Goal: Task Accomplishment & Management: Use online tool/utility

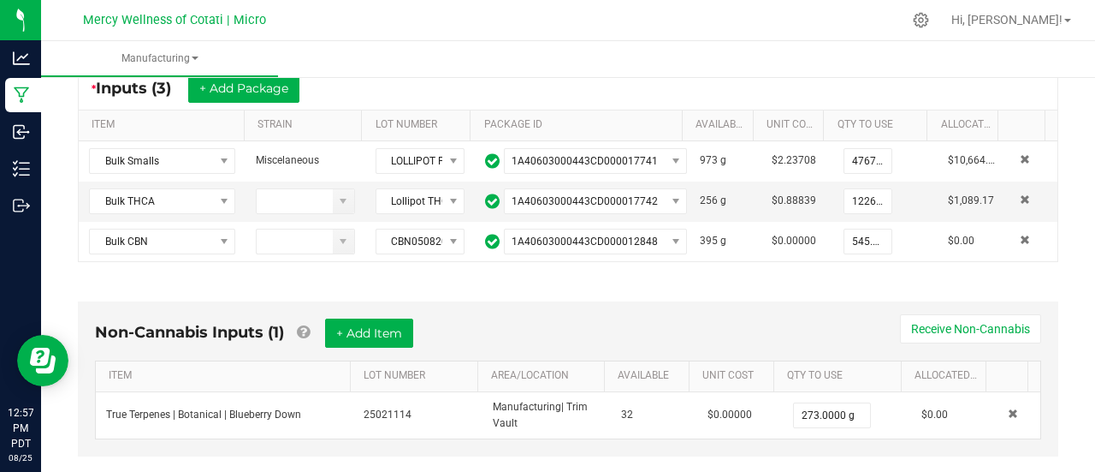
scroll to position [660, 0]
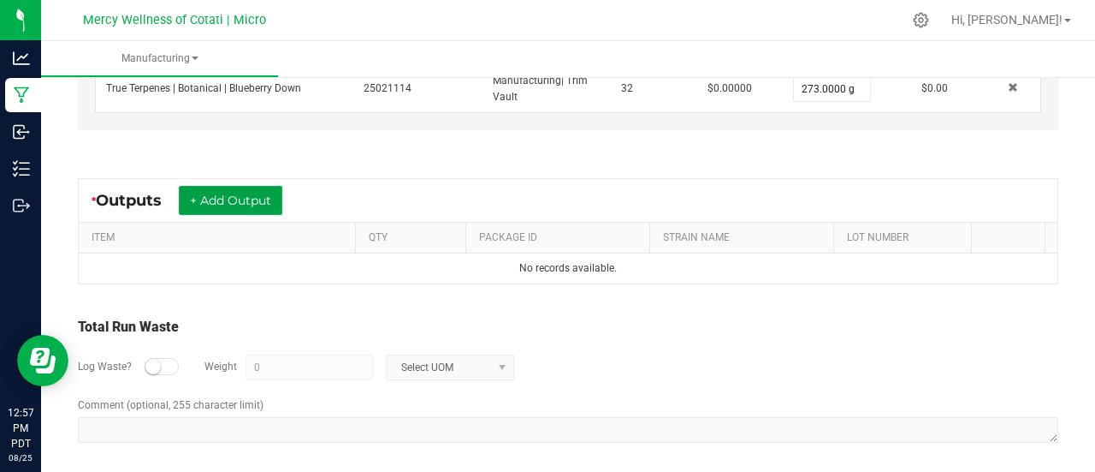
click at [253, 207] on button "+ Add Output" at bounding box center [231, 200] width 104 height 29
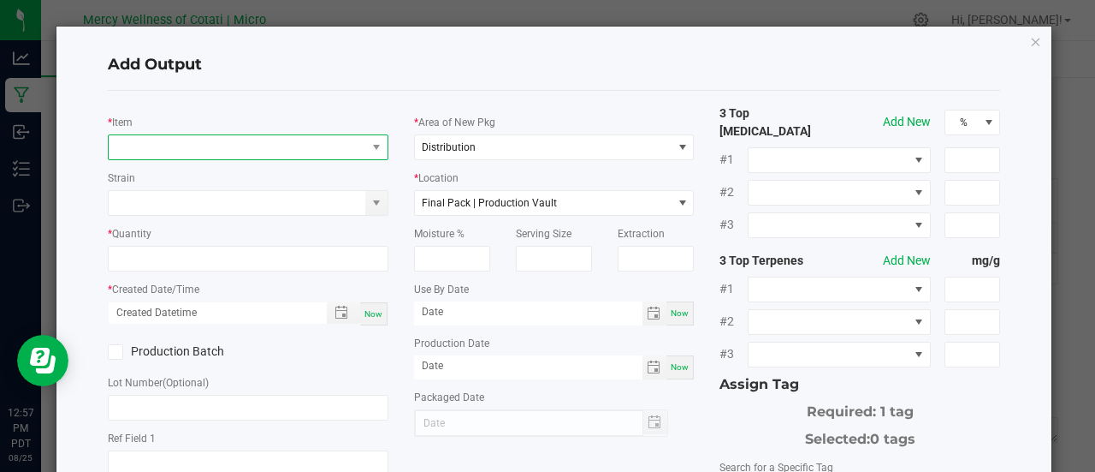
click at [321, 144] on span "NO DATA FOUND" at bounding box center [238, 147] width 258 height 24
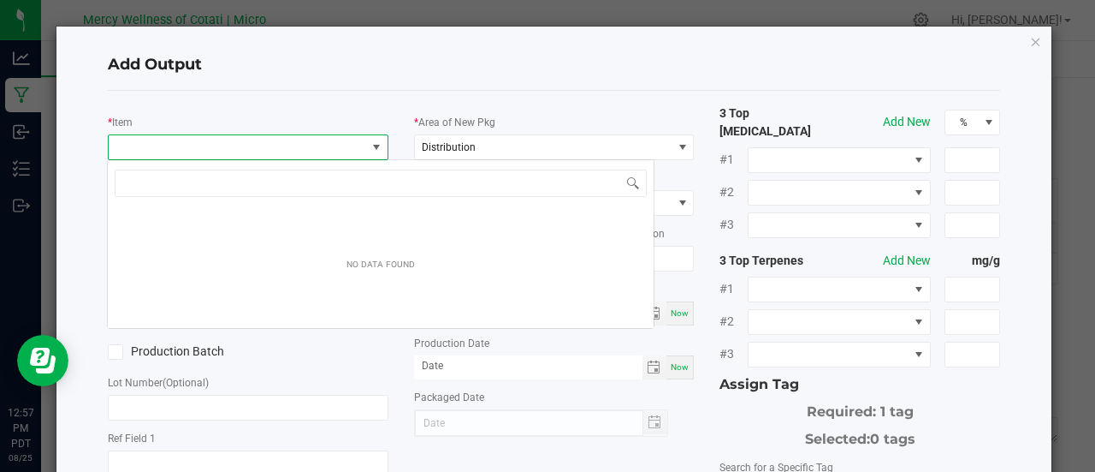
scroll to position [25, 276]
type input "blueberry night"
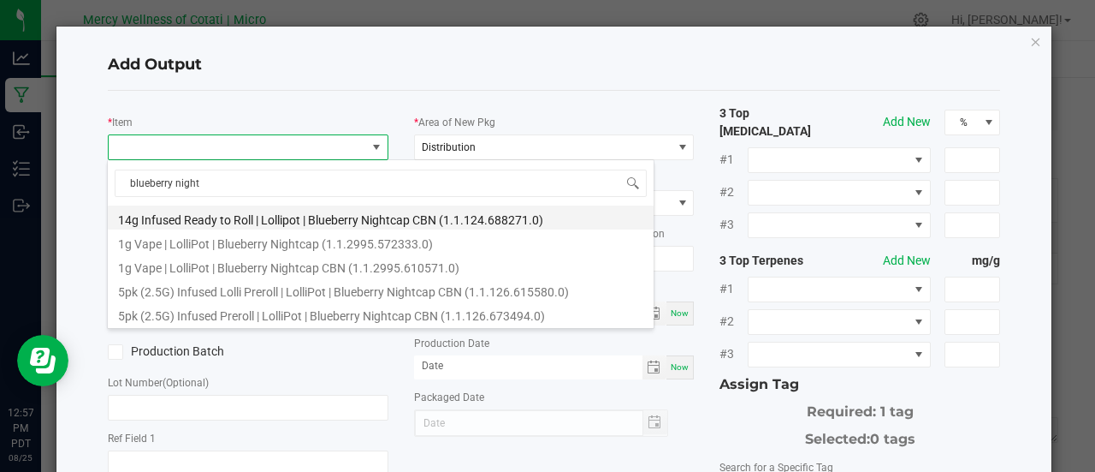
click at [267, 211] on li "14g Infused Ready to Roll | Lollipot | Blueberry Nightcap CBN (1.1.124.688271.0)" at bounding box center [381, 217] width 546 height 24
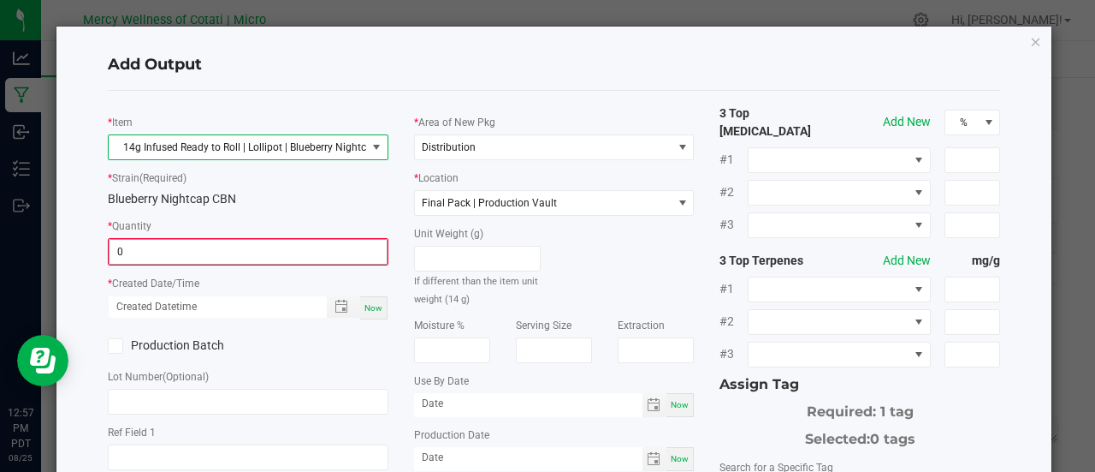
click at [241, 252] on input "0" at bounding box center [248, 252] width 277 height 24
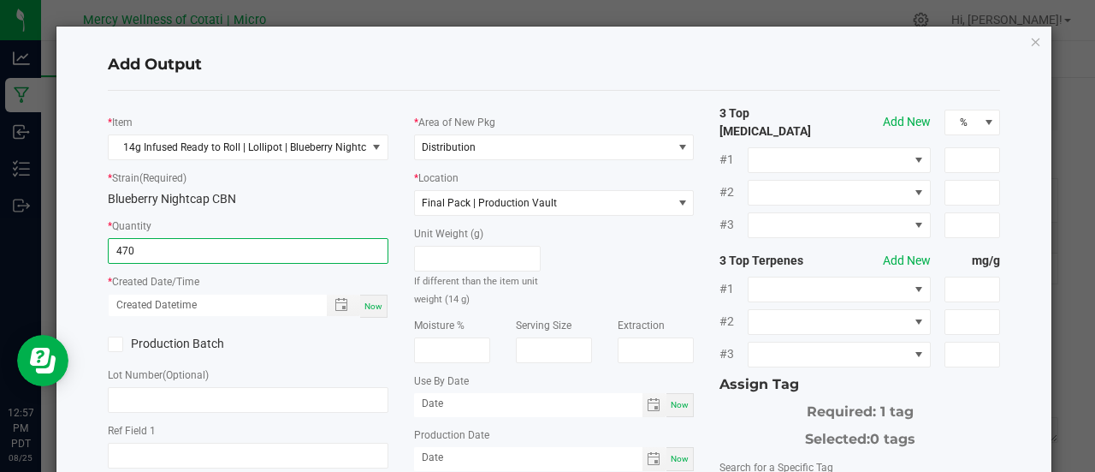
type input "470 ea"
click at [365, 303] on span "Now" at bounding box center [374, 305] width 18 height 9
type input "08/25/2025 12:57 PM"
type input "[DATE]"
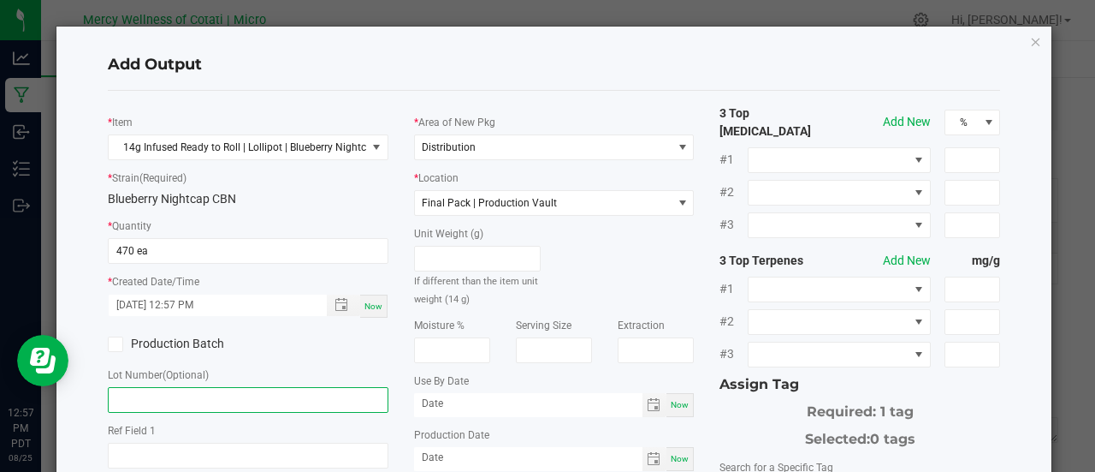
click at [214, 390] on input "text" at bounding box center [248, 400] width 281 height 26
paste input "Glue Dots Lolli R2R 8 3 24 4"
type input "Glue Dots Lolli R2R 8 3 24 4"
paste input "MWM080825BBD.IF"
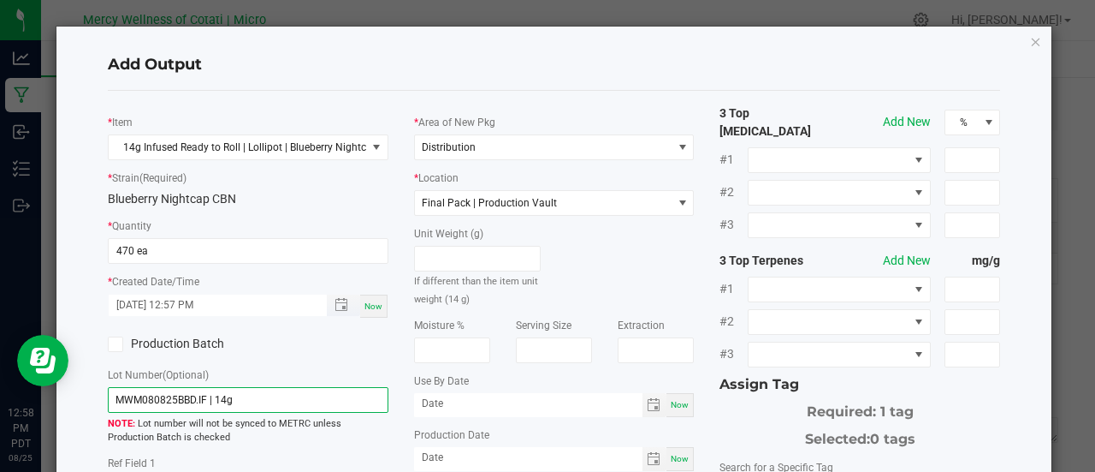
scroll to position [152, 0]
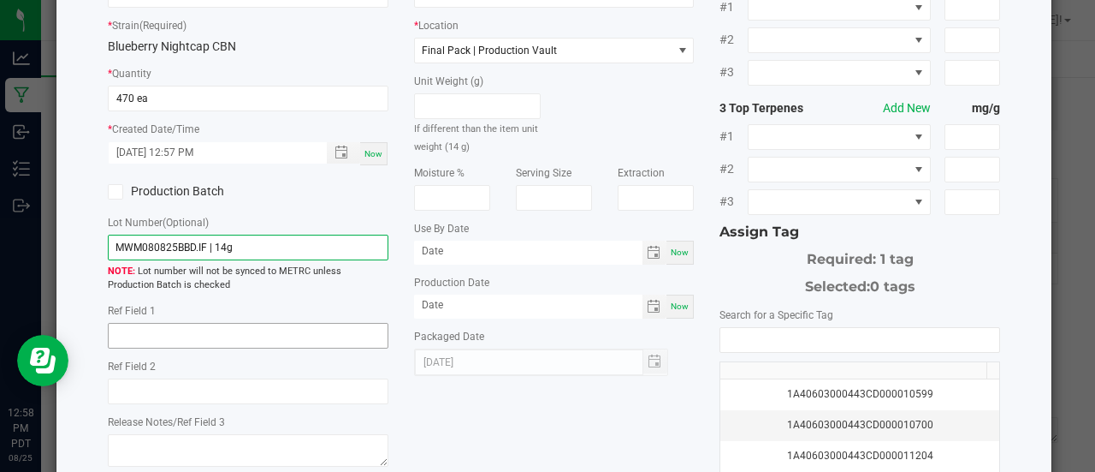
type input "MWM080825BBD.IF | 14g"
click at [276, 329] on input "text" at bounding box center [248, 336] width 281 height 26
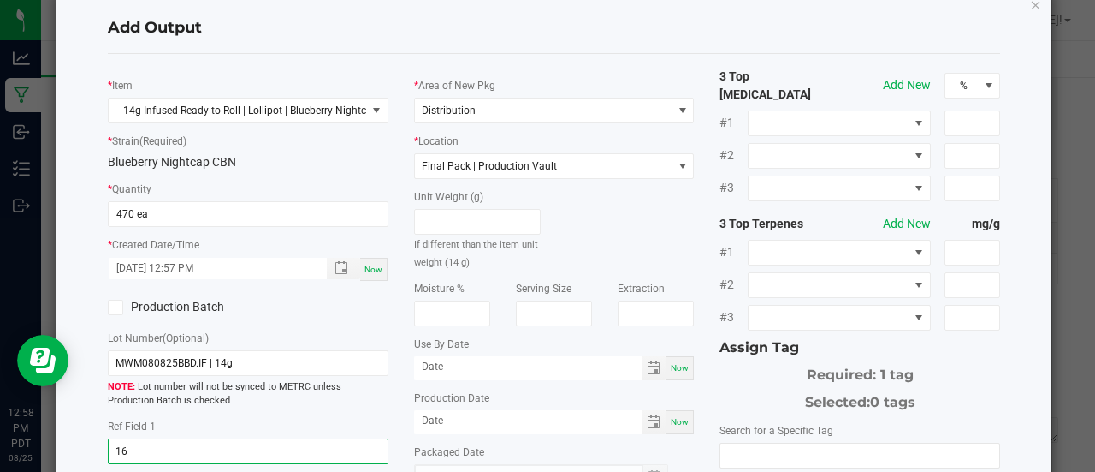
scroll to position [35, 0]
type input "16"
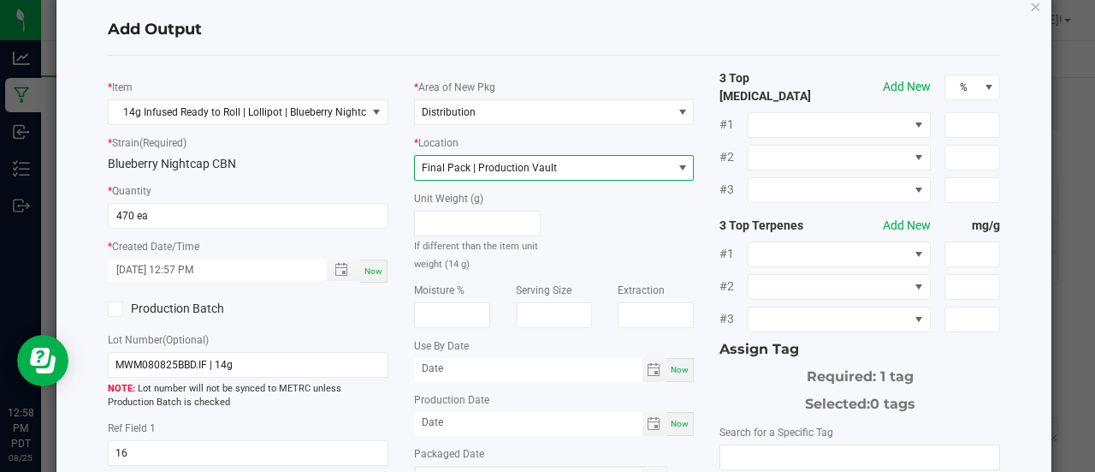
click at [547, 162] on span "Final Pack | Production Vault" at bounding box center [544, 168] width 258 height 24
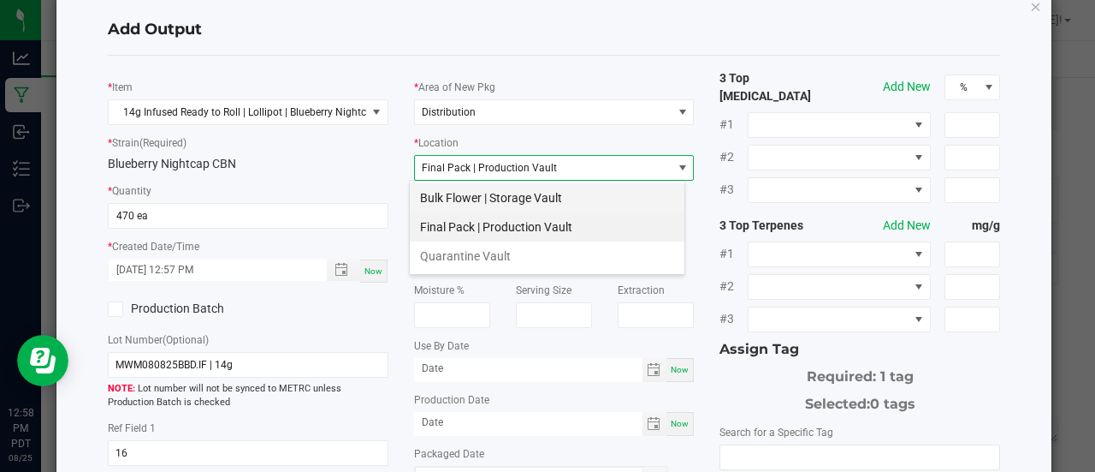
scroll to position [25, 276]
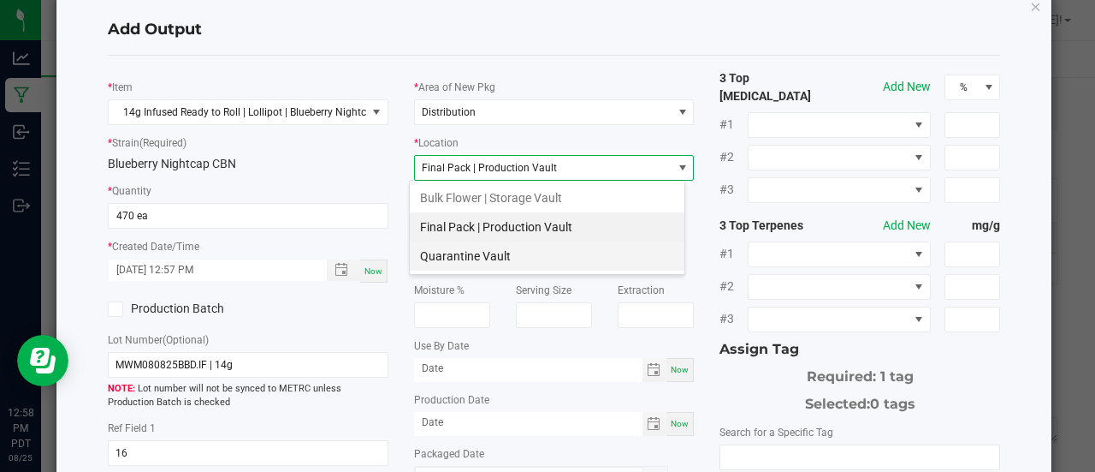
click at [548, 246] on li "Quarantine Vault" at bounding box center [547, 255] width 275 height 29
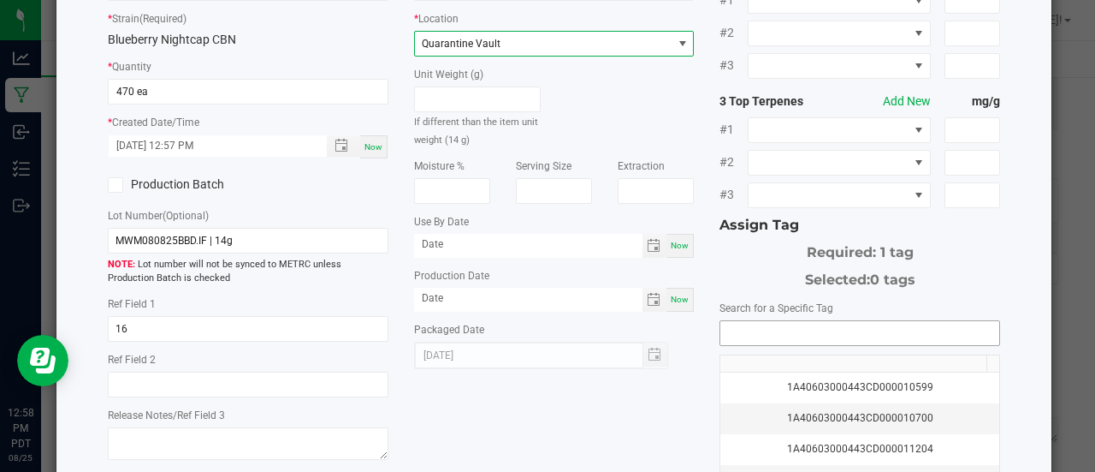
scroll to position [160, 0]
click at [774, 321] on input "NO DATA FOUND" at bounding box center [860, 332] width 279 height 24
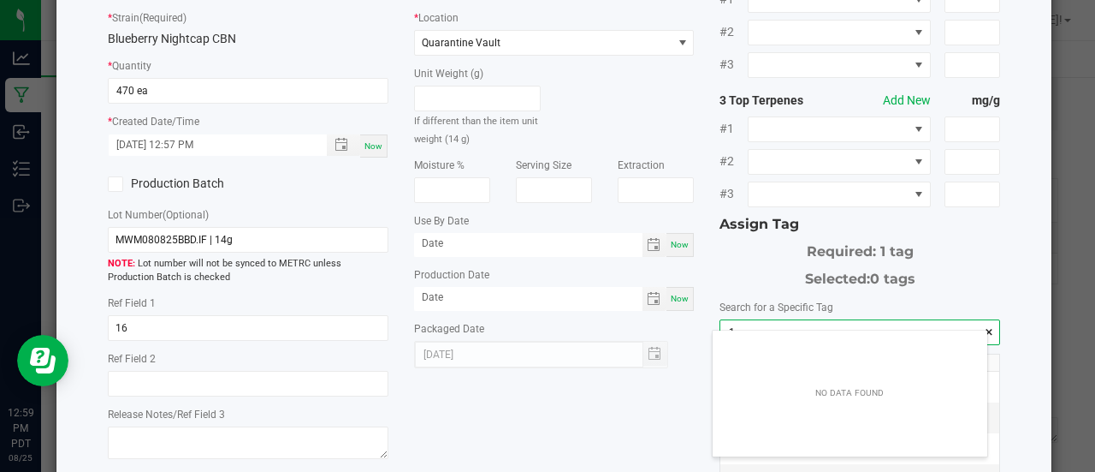
scroll to position [24, 276]
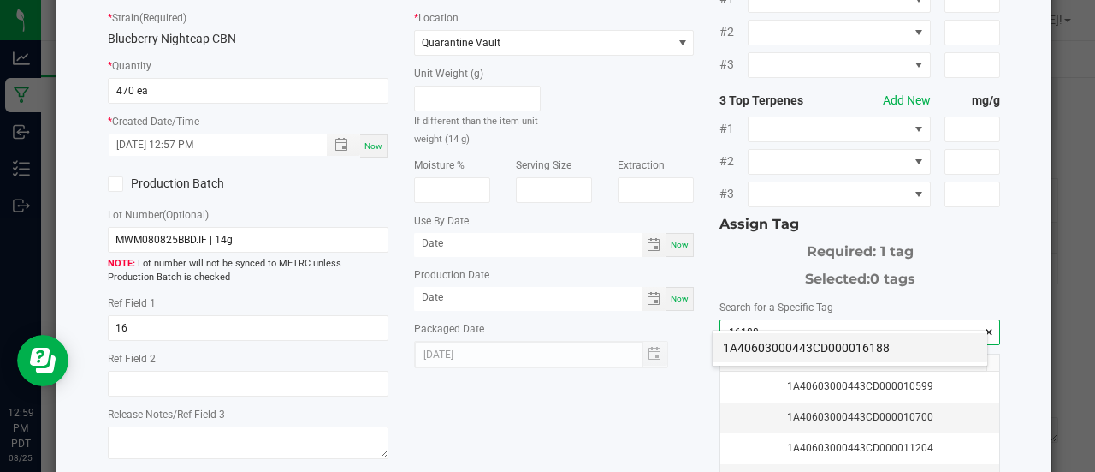
click at [806, 348] on li "1A40603000443CD000016188" at bounding box center [850, 347] width 275 height 29
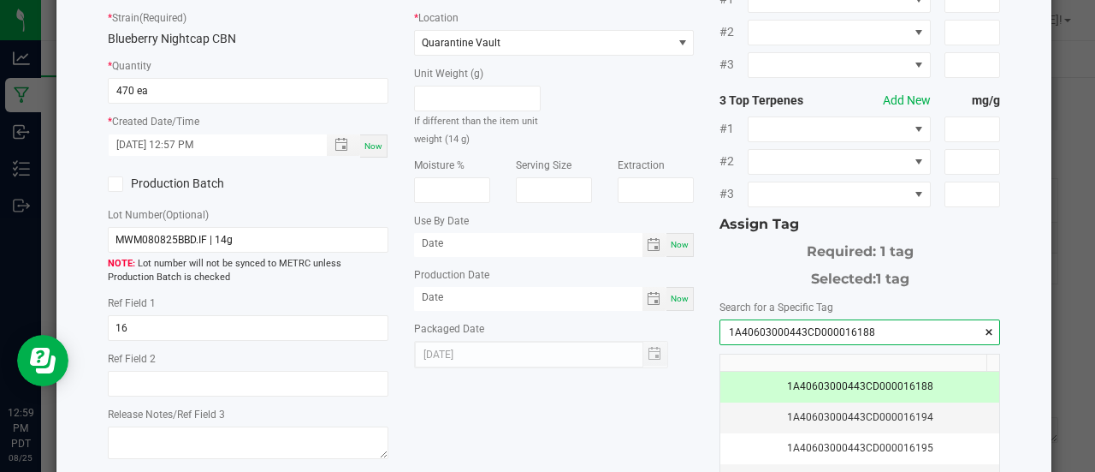
scroll to position [340, 0]
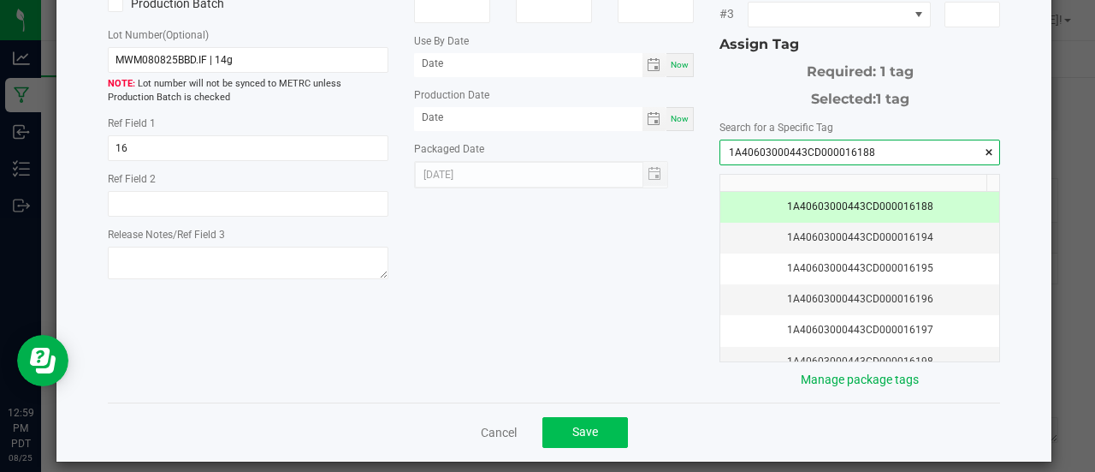
type input "1A40603000443CD000016188"
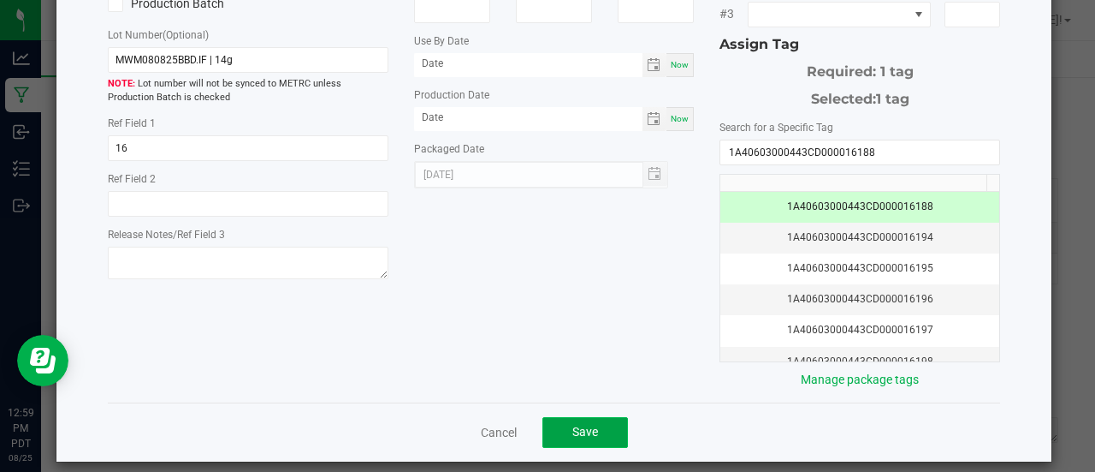
click at [590, 417] on button "Save" at bounding box center [586, 432] width 86 height 31
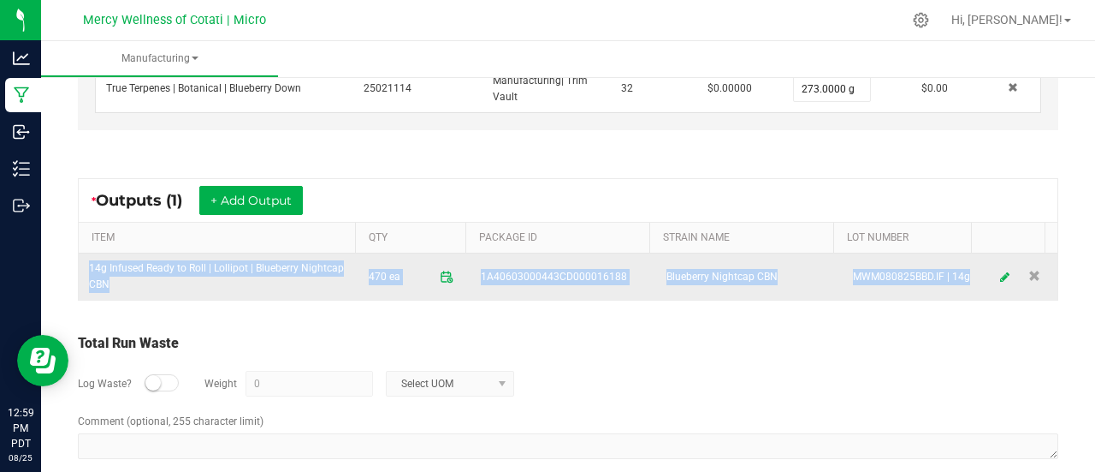
drag, startPoint x: 86, startPoint y: 258, endPoint x: 883, endPoint y: 285, distance: 798.0
click at [883, 285] on tr "14g Infused Ready to Roll | Lollipot | Blueberry Nightcap CBN 470 ea 1A40603000…" at bounding box center [568, 276] width 979 height 46
copy tr "14g Infused Ready to Roll | Lollipot | Blueberry Nightcap CBN 470 ea 1A40603000…"
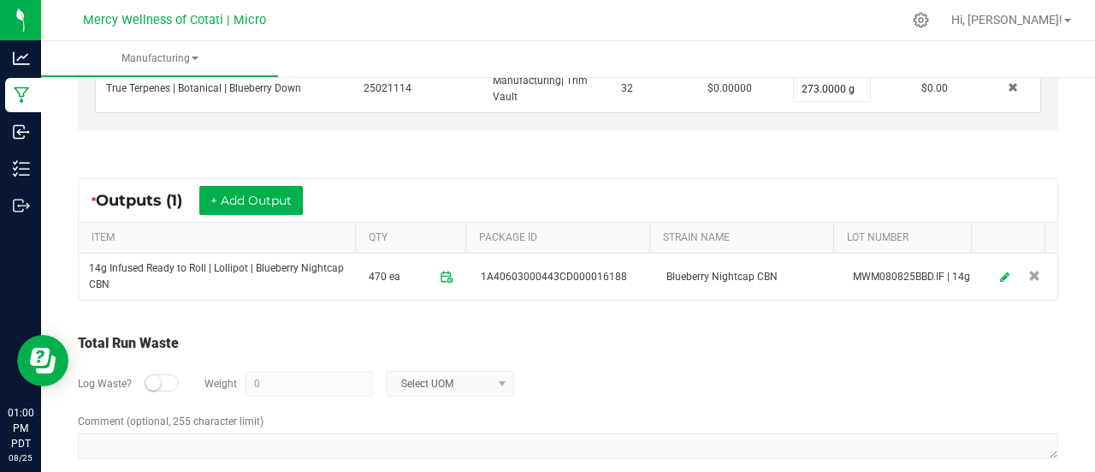
click at [515, 189] on div "* Outputs (1) + Add Output" at bounding box center [568, 200] width 979 height 43
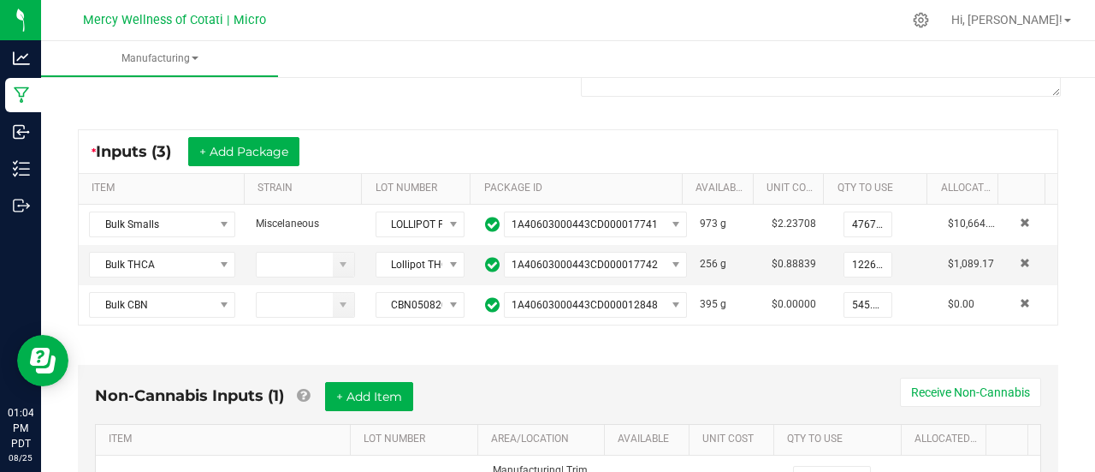
scroll to position [0, 0]
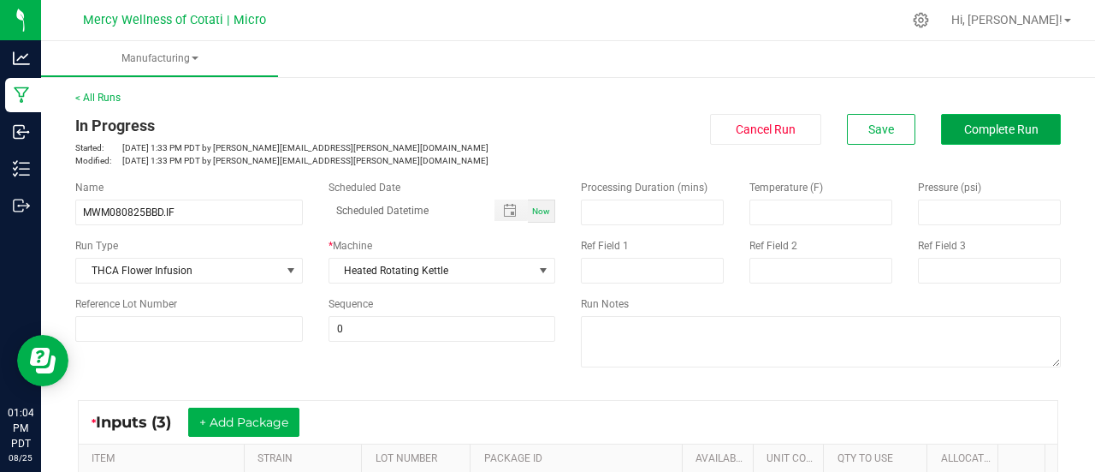
click at [964, 134] on span "Complete Run" at bounding box center [1001, 129] width 74 height 14
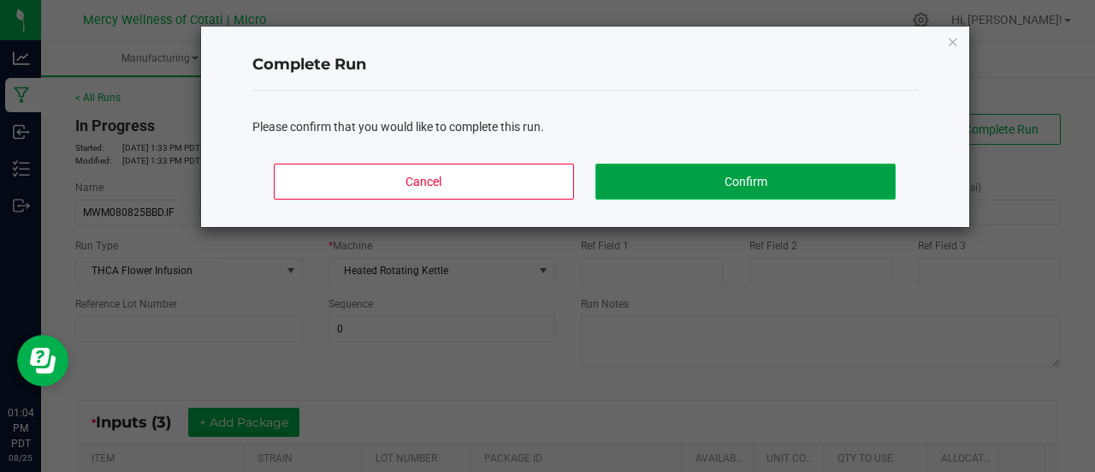
click at [828, 175] on button "Confirm" at bounding box center [746, 181] width 300 height 36
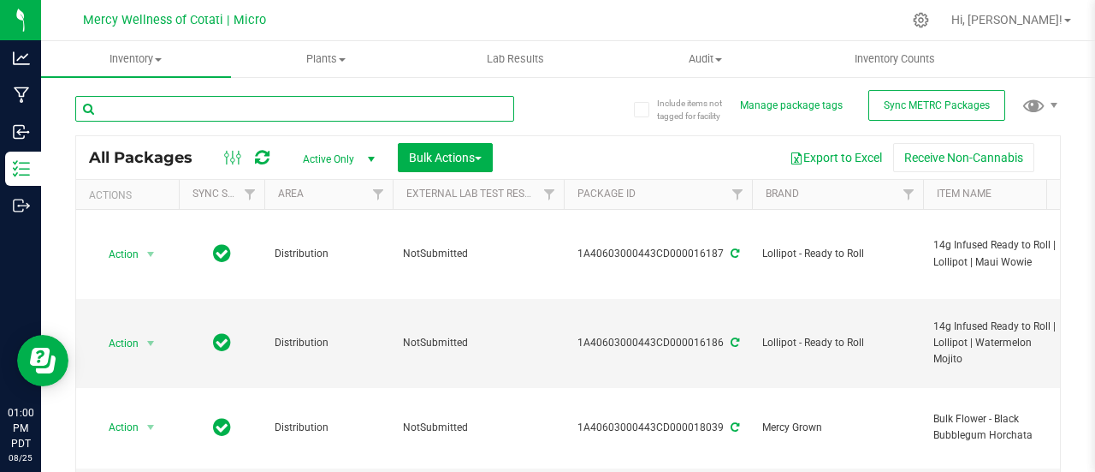
click at [221, 108] on input "text" at bounding box center [294, 109] width 439 height 26
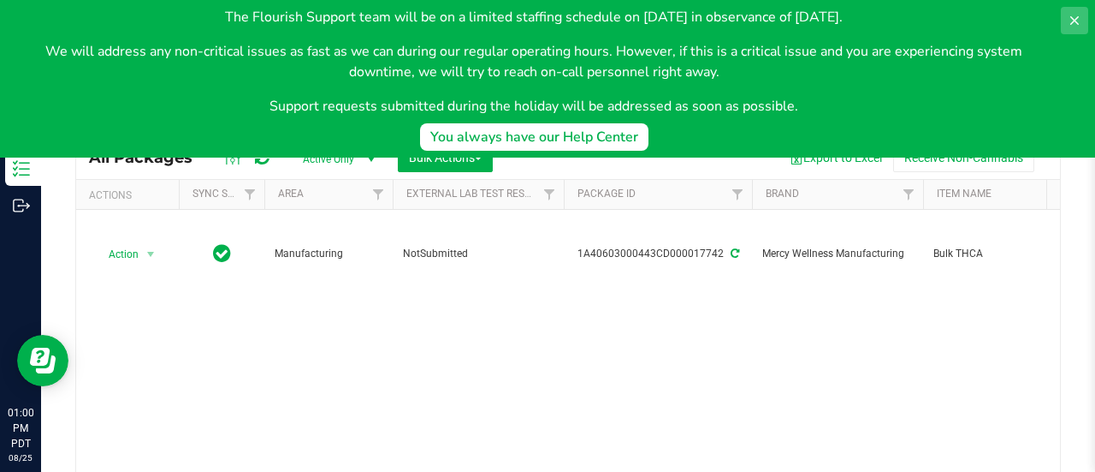
click at [1075, 14] on icon at bounding box center [1075, 21] width 14 height 14
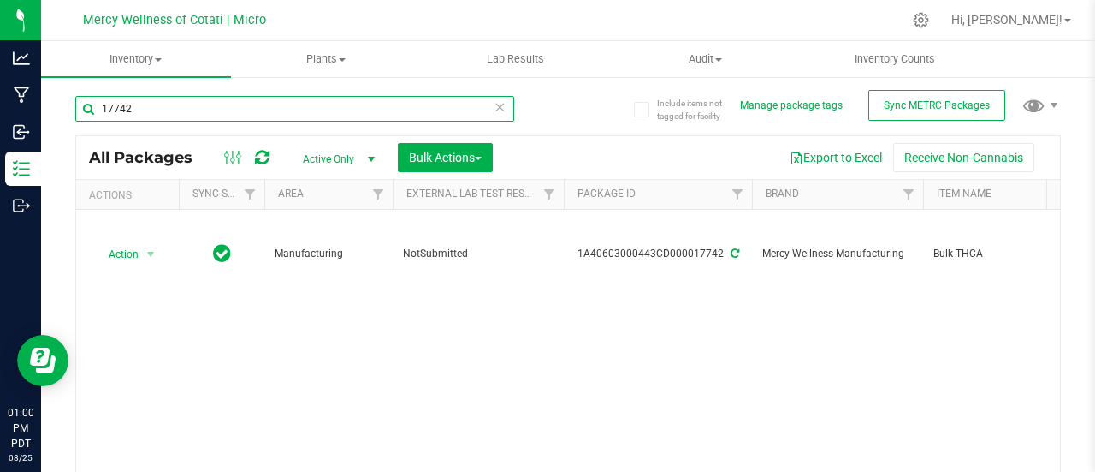
click at [251, 109] on input "17742" at bounding box center [294, 109] width 439 height 26
type input "1"
